Goal: Information Seeking & Learning: Learn about a topic

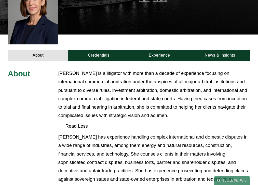
scroll to position [159, 0]
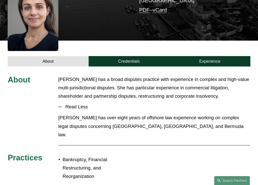
scroll to position [138, 0]
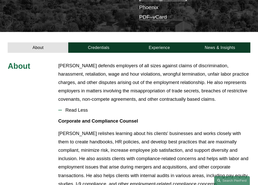
scroll to position [135, 0]
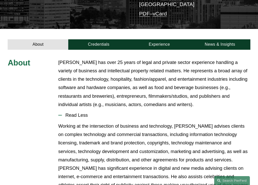
scroll to position [133, 0]
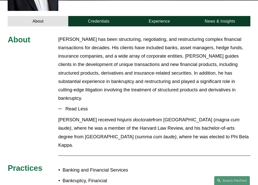
scroll to position [172, 0]
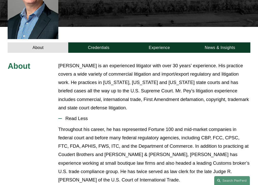
scroll to position [160, 0]
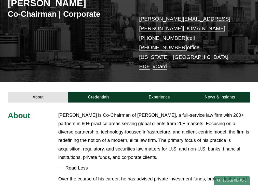
scroll to position [142, 0]
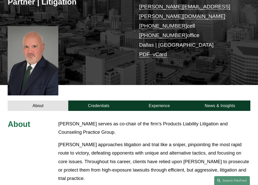
scroll to position [168, 0]
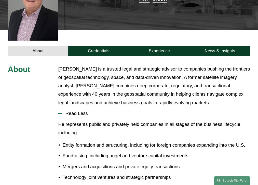
scroll to position [155, 0]
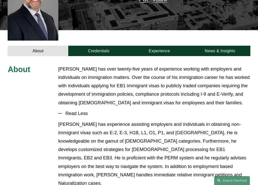
scroll to position [155, 0]
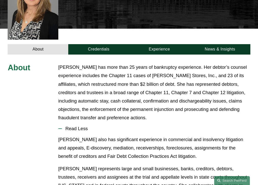
scroll to position [168, 0]
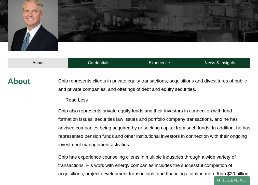
scroll to position [146, 0]
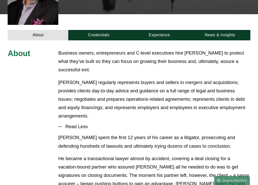
scroll to position [184, 0]
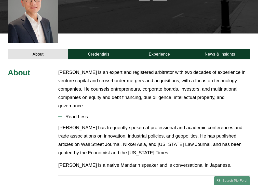
scroll to position [142, 0]
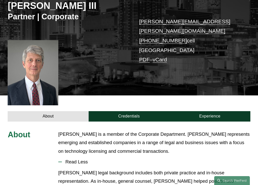
scroll to position [134, 0]
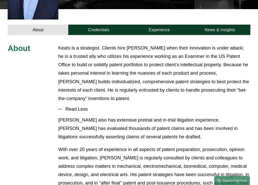
scroll to position [164, 0]
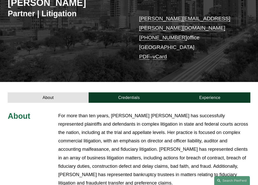
scroll to position [160, 0]
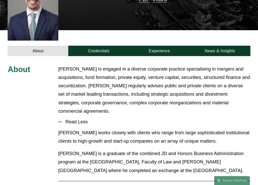
scroll to position [155, 0]
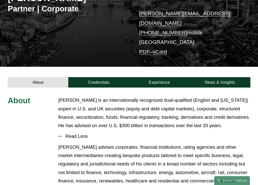
scroll to position [116, 0]
